Goal: Transaction & Acquisition: Subscribe to service/newsletter

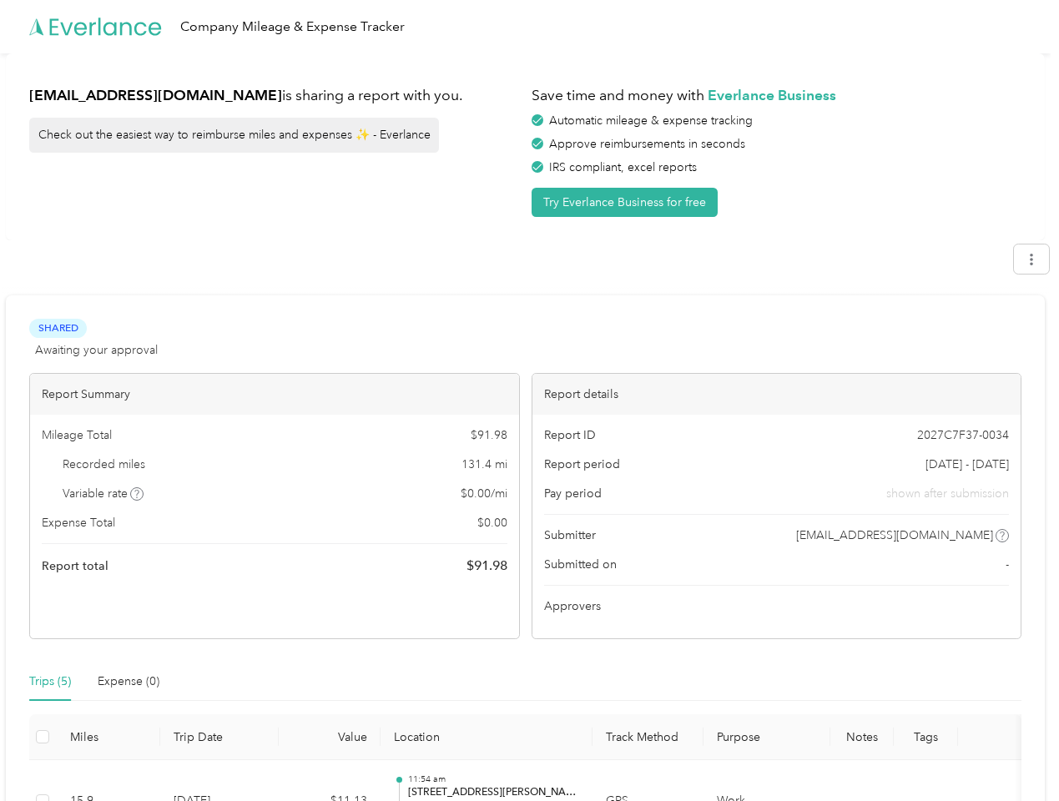
click at [533, 401] on div "Report details" at bounding box center [777, 394] width 489 height 41
click at [529, 27] on div "Company Mileage & Expense Tracker" at bounding box center [525, 26] width 1051 height 53
click at [628, 202] on button "Try Everlance Business for free" at bounding box center [625, 202] width 186 height 29
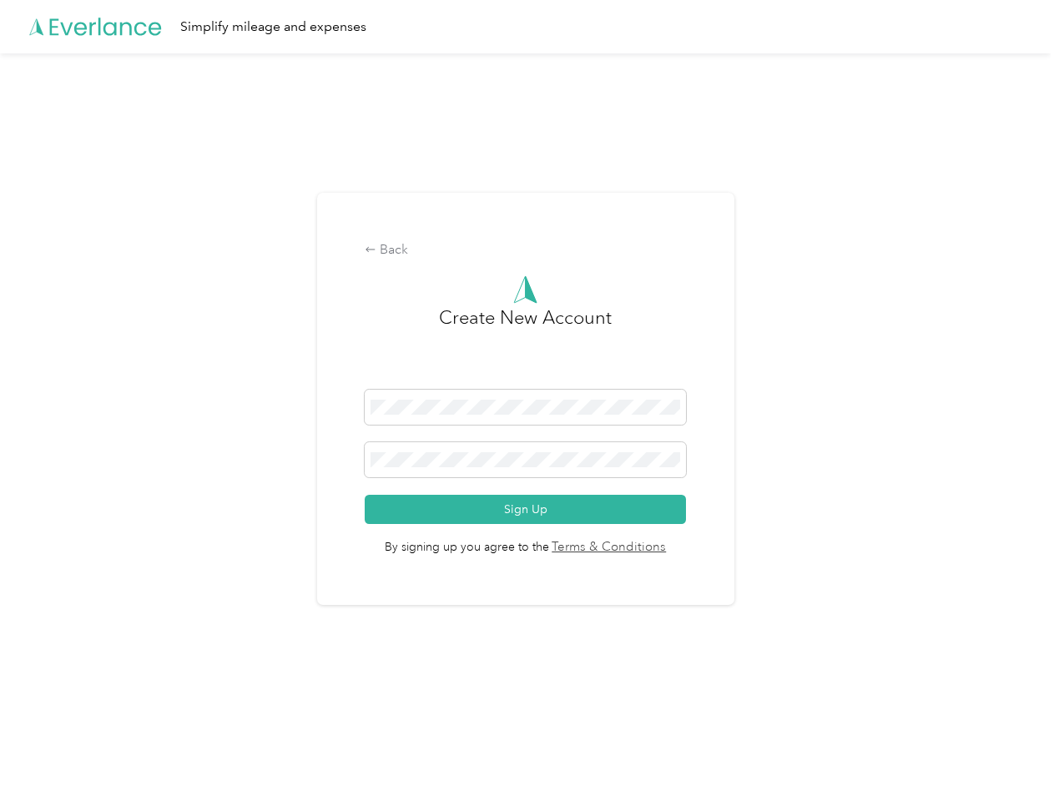
click at [138, 494] on div "Back Create New Account Sign Up By signing up you agree to the Terms & Conditio…" at bounding box center [525, 405] width 1051 height 705
click at [658, 536] on span "By signing up you agree to the Terms & Conditions" at bounding box center [525, 540] width 321 height 33
click at [50, 682] on div "Back Create New Account Sign Up By signing up you agree to the Terms & Conditio…" at bounding box center [525, 405] width 1051 height 705
click at [129, 682] on div "Back Create New Account Sign Up By signing up you agree to the Terms & Conditio…" at bounding box center [525, 405] width 1051 height 705
click at [43, 737] on div "Back Create New Account Sign Up By signing up you agree to the Terms & Conditio…" at bounding box center [525, 405] width 1051 height 705
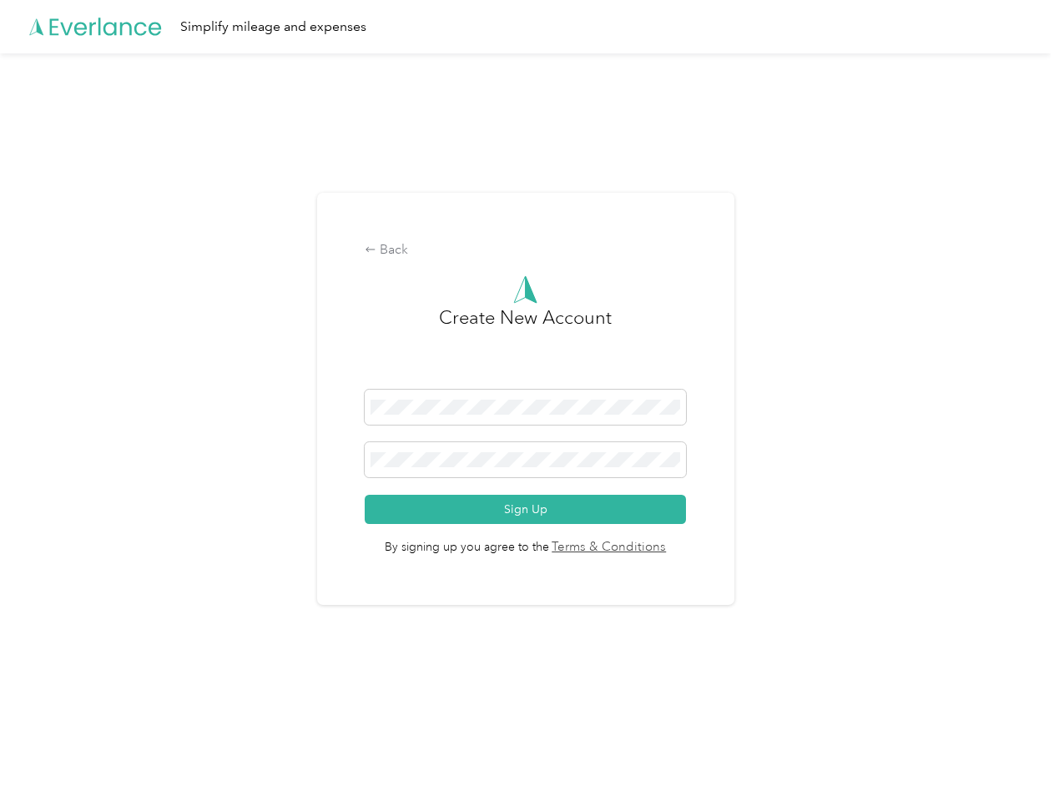
click at [517, 780] on html "Simplify mileage and expenses Back Create New Account Sign Up By signing up you…" at bounding box center [525, 400] width 1051 height 801
